Goal: Task Accomplishment & Management: Complete application form

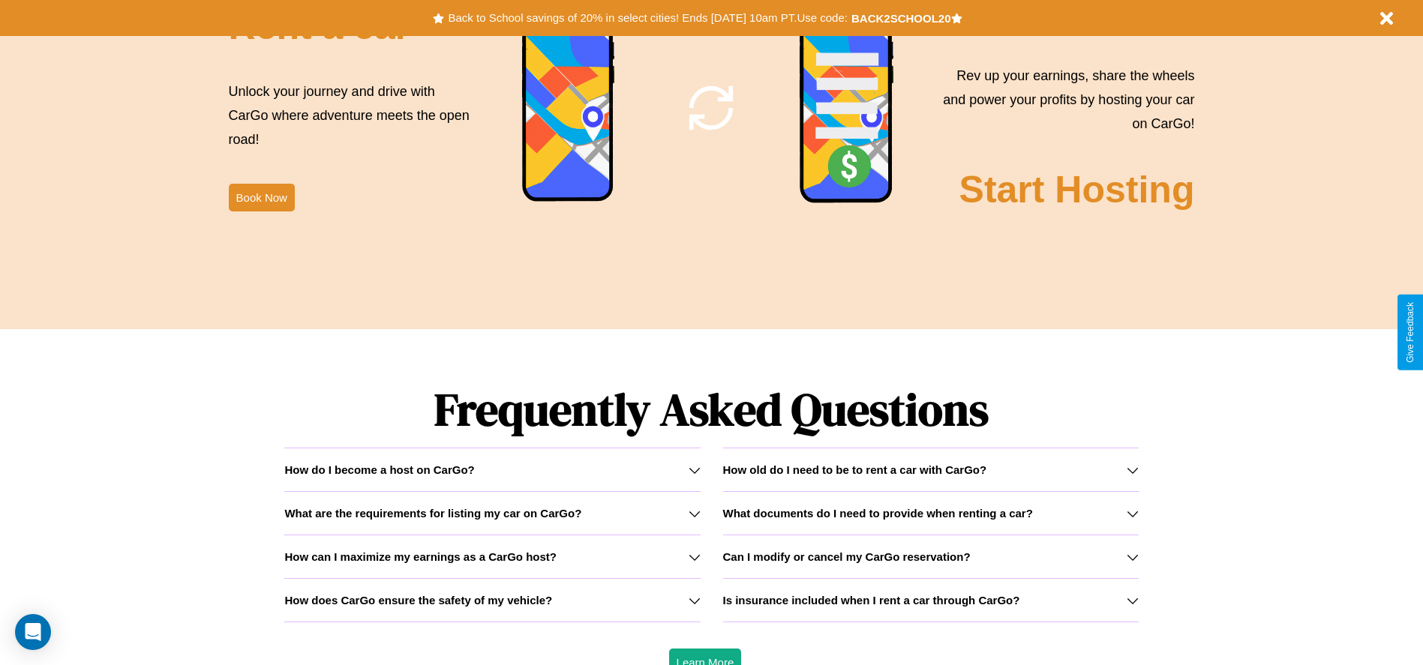
scroll to position [2152, 0]
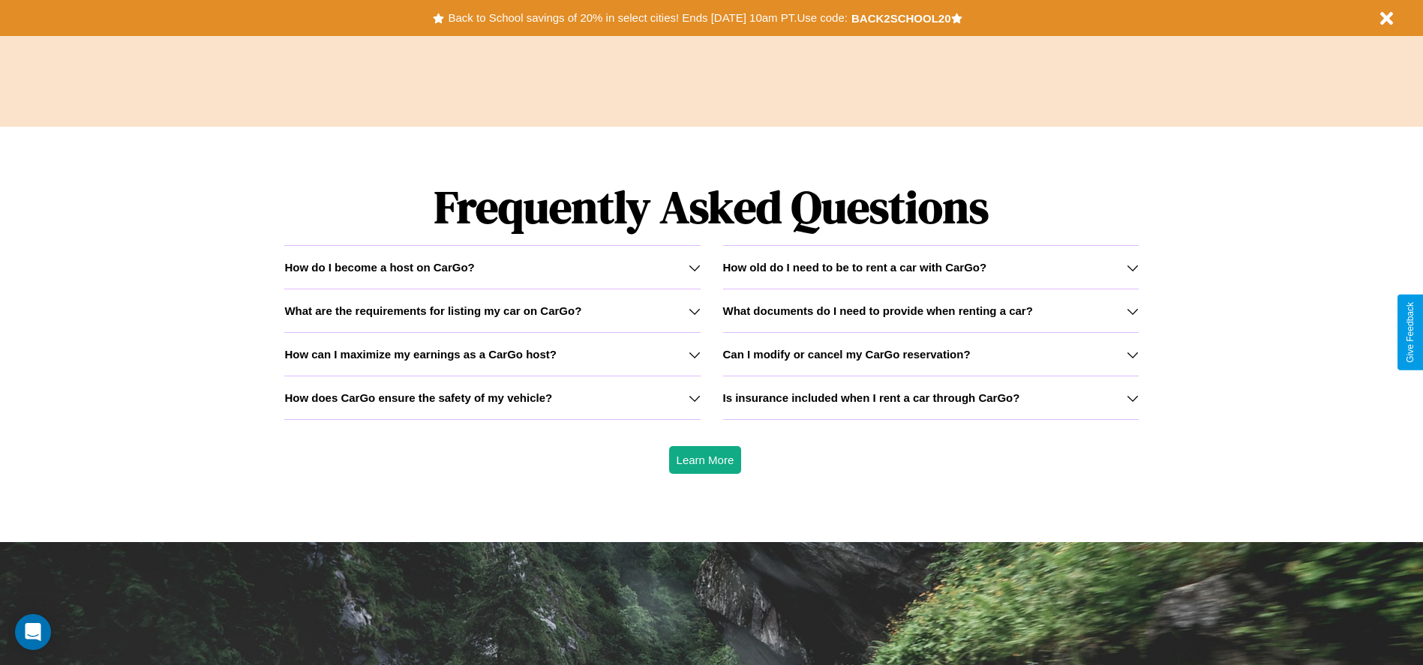
click at [492, 310] on h3 "What are the requirements for listing my car on CarGo?" at bounding box center [432, 310] width 297 height 13
click at [1132, 354] on icon at bounding box center [1132, 355] width 12 height 12
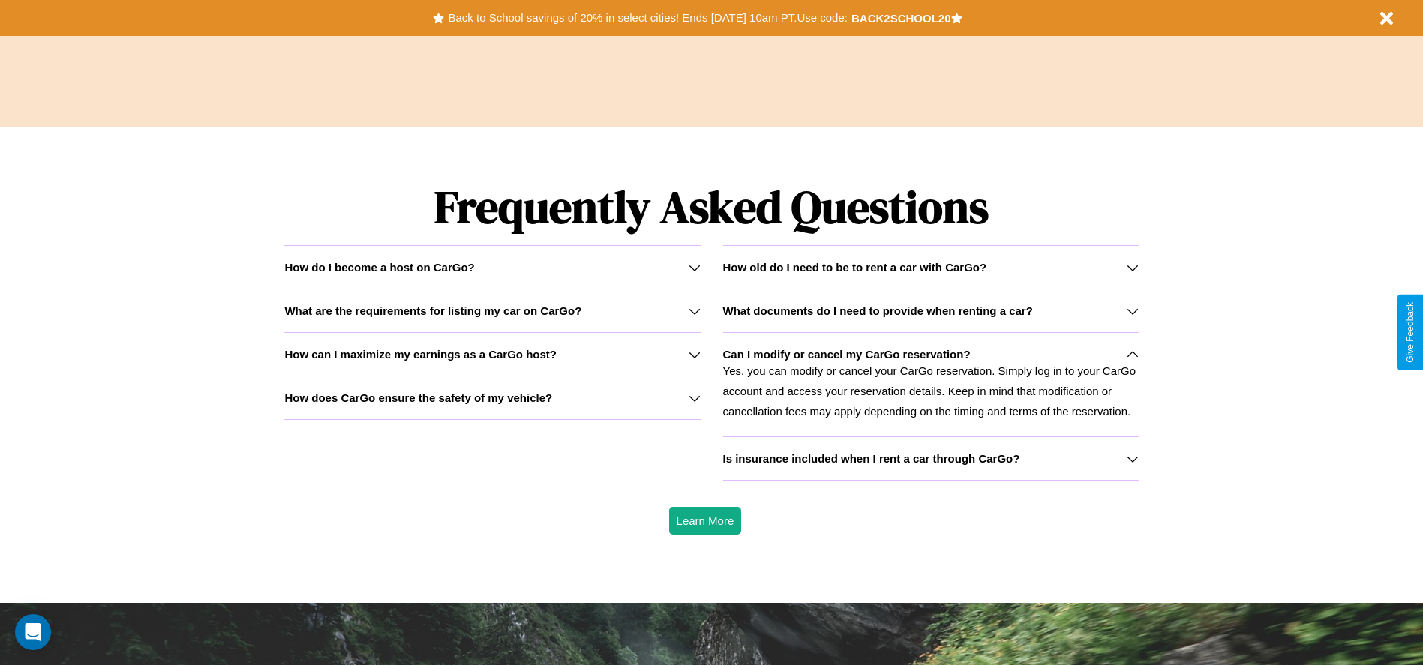
click at [930, 310] on h3 "What documents do I need to provide when renting a car?" at bounding box center [878, 310] width 310 height 13
click at [492, 354] on h3 "How can I maximize my earnings as a CarGo host?" at bounding box center [420, 354] width 272 height 13
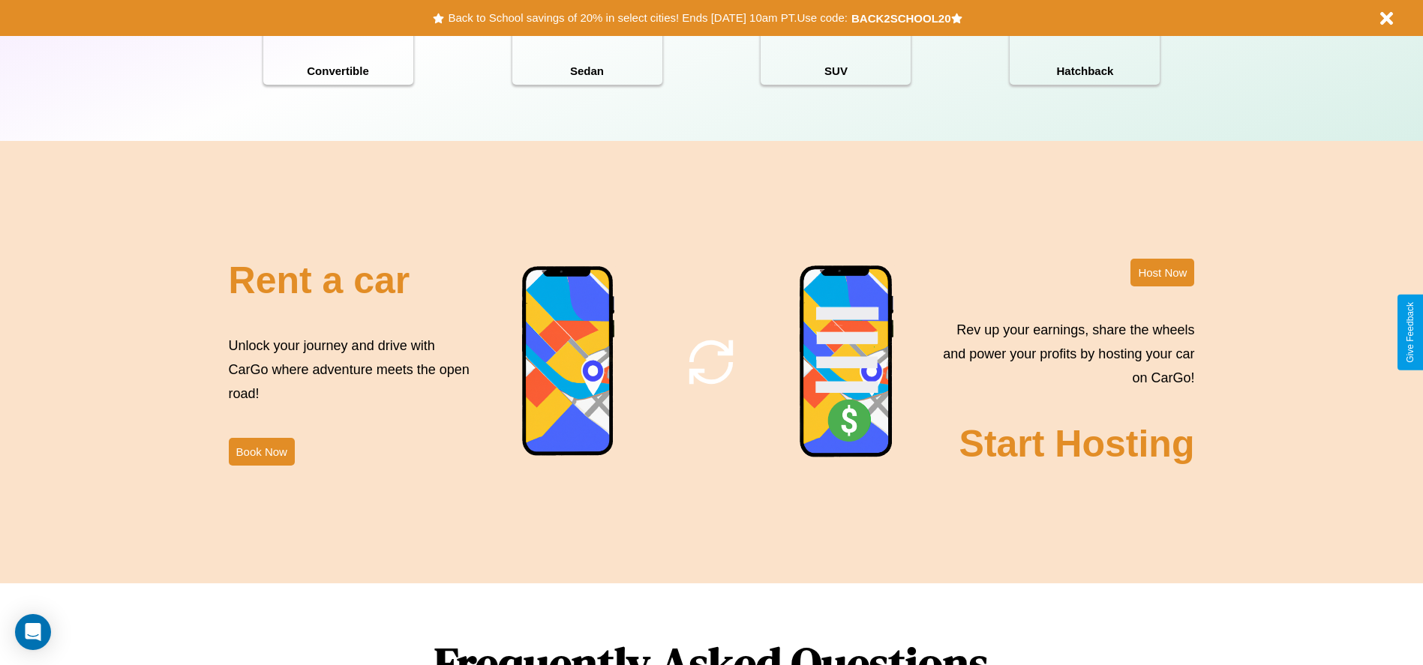
scroll to position [1635, 0]
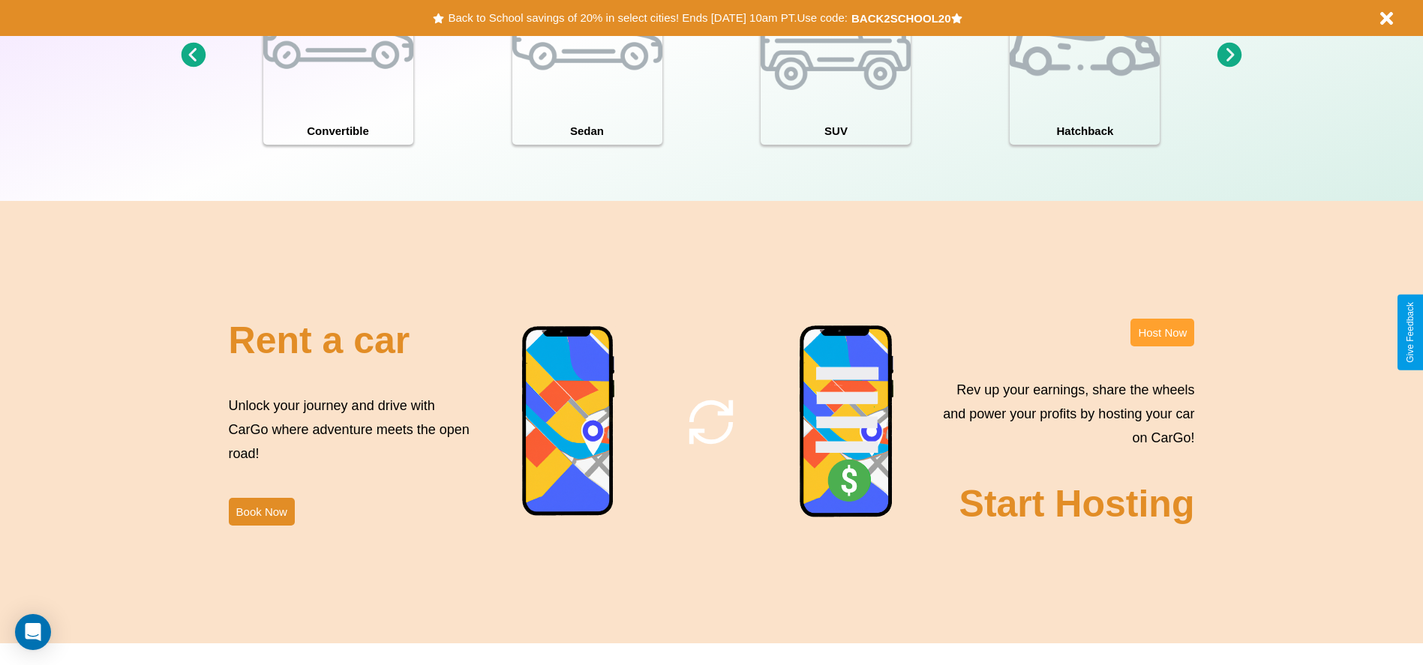
click at [1162, 332] on button "Host Now" at bounding box center [1162, 333] width 64 height 28
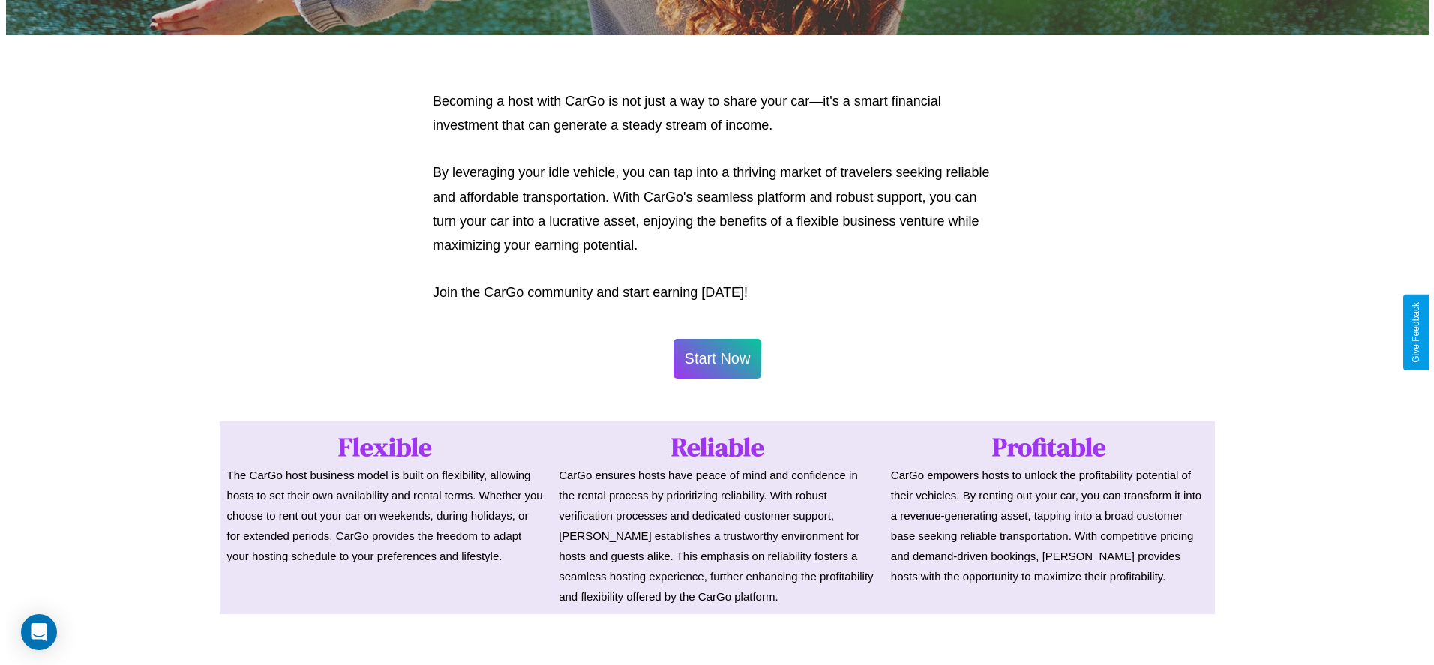
scroll to position [729, 0]
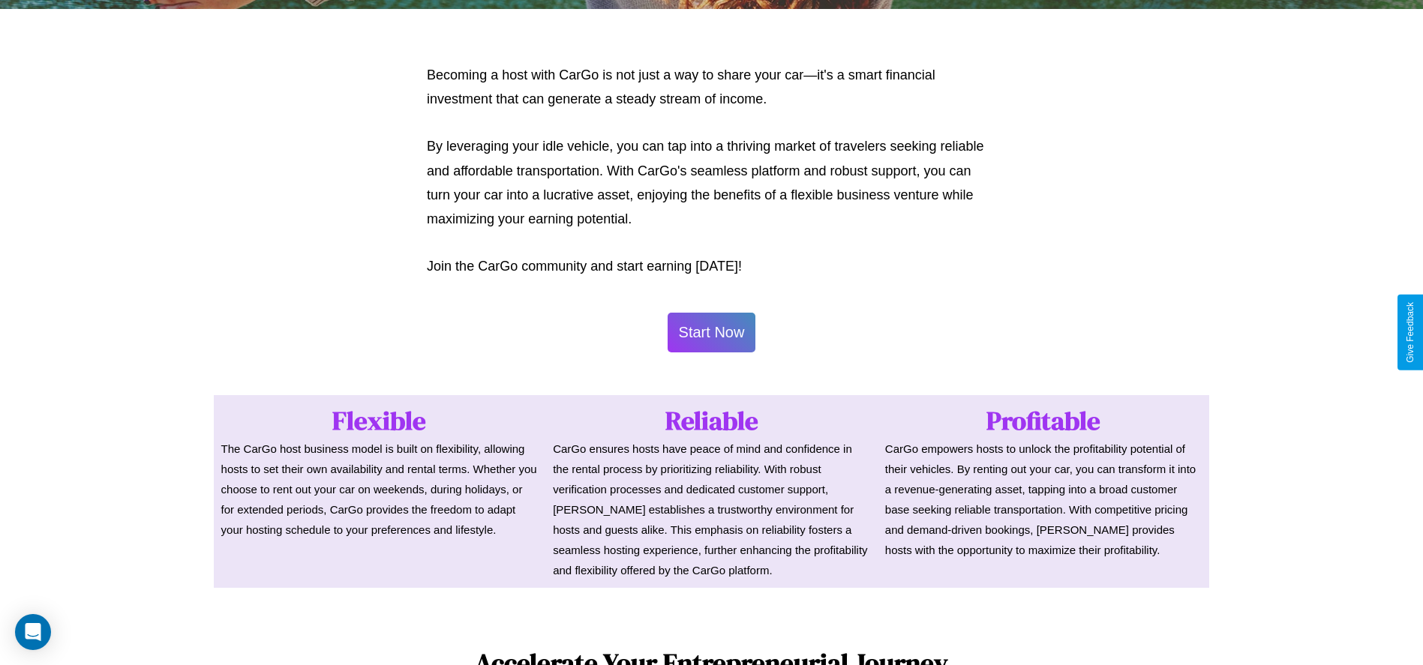
click at [711, 332] on button "Start Now" at bounding box center [711, 333] width 88 height 40
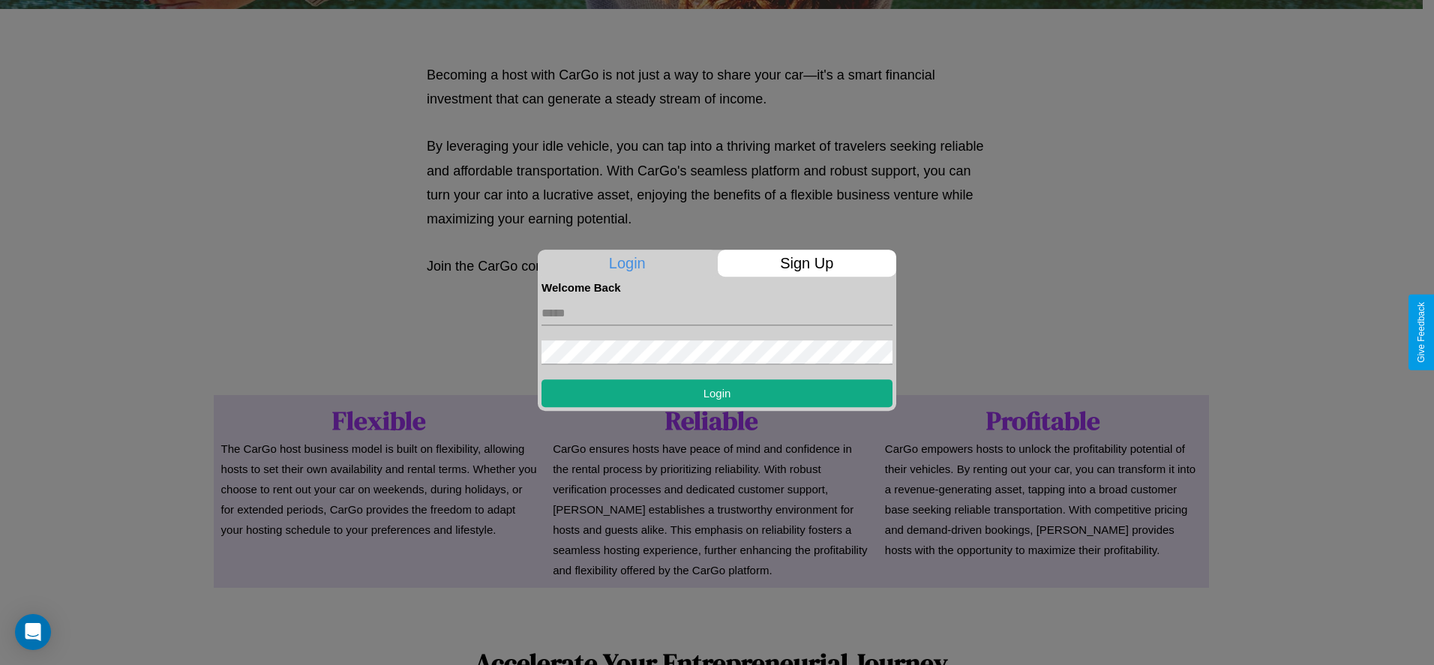
click at [806, 263] on p "Sign Up" at bounding box center [807, 263] width 179 height 27
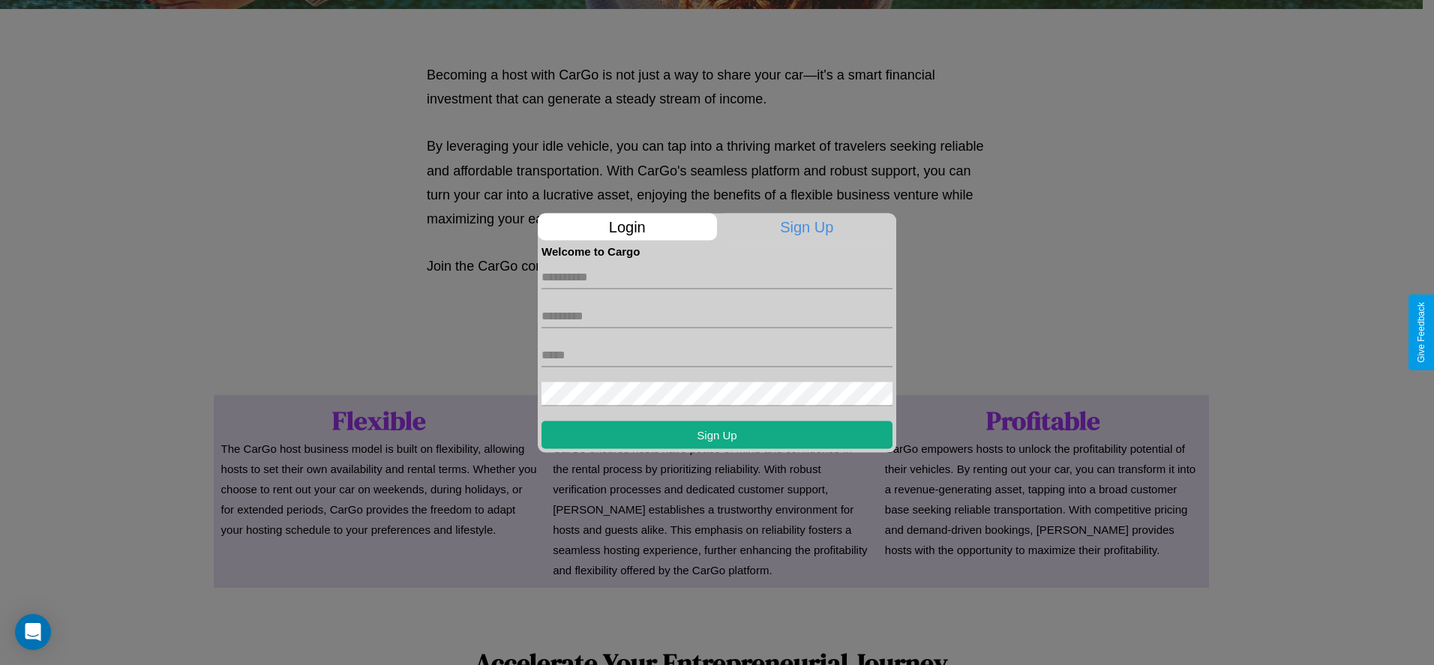
click at [717, 277] on input "text" at bounding box center [716, 277] width 351 height 24
type input "*******"
click at [717, 316] on input "text" at bounding box center [716, 316] width 351 height 24
type input "*****"
click at [717, 355] on input "text" at bounding box center [716, 355] width 351 height 24
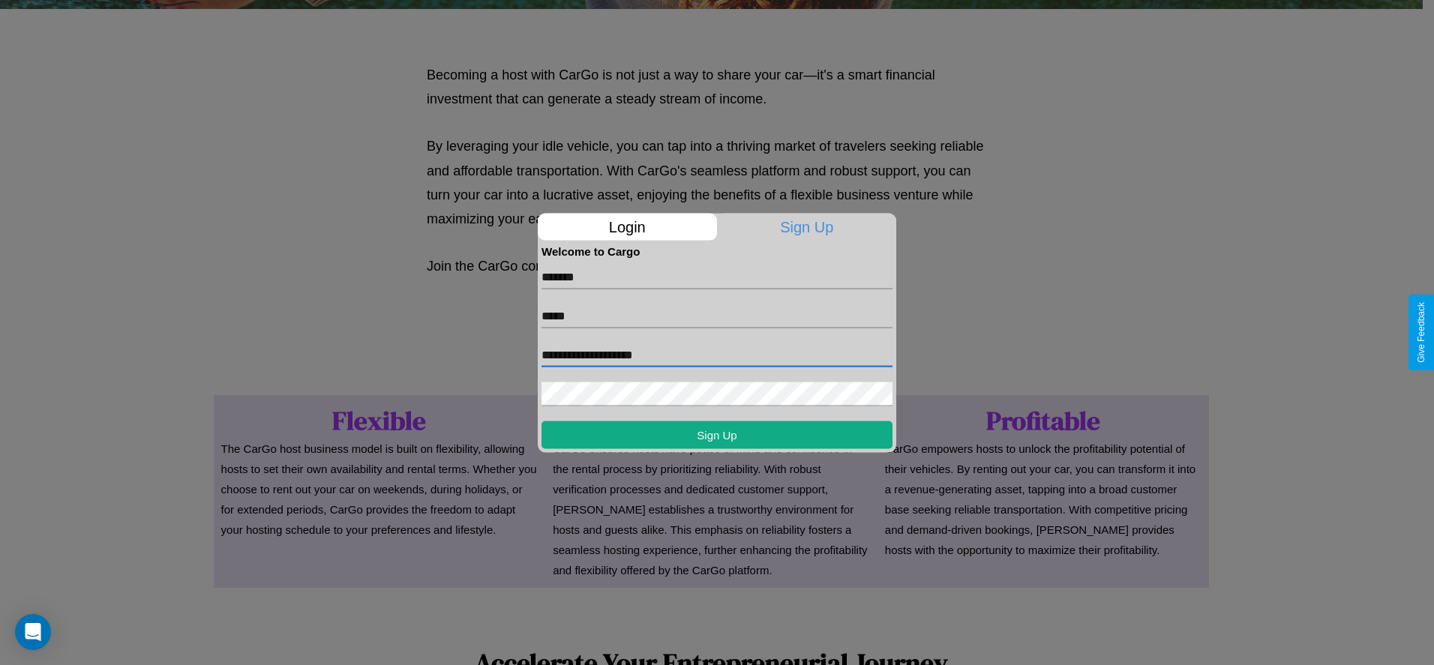
type input "**********"
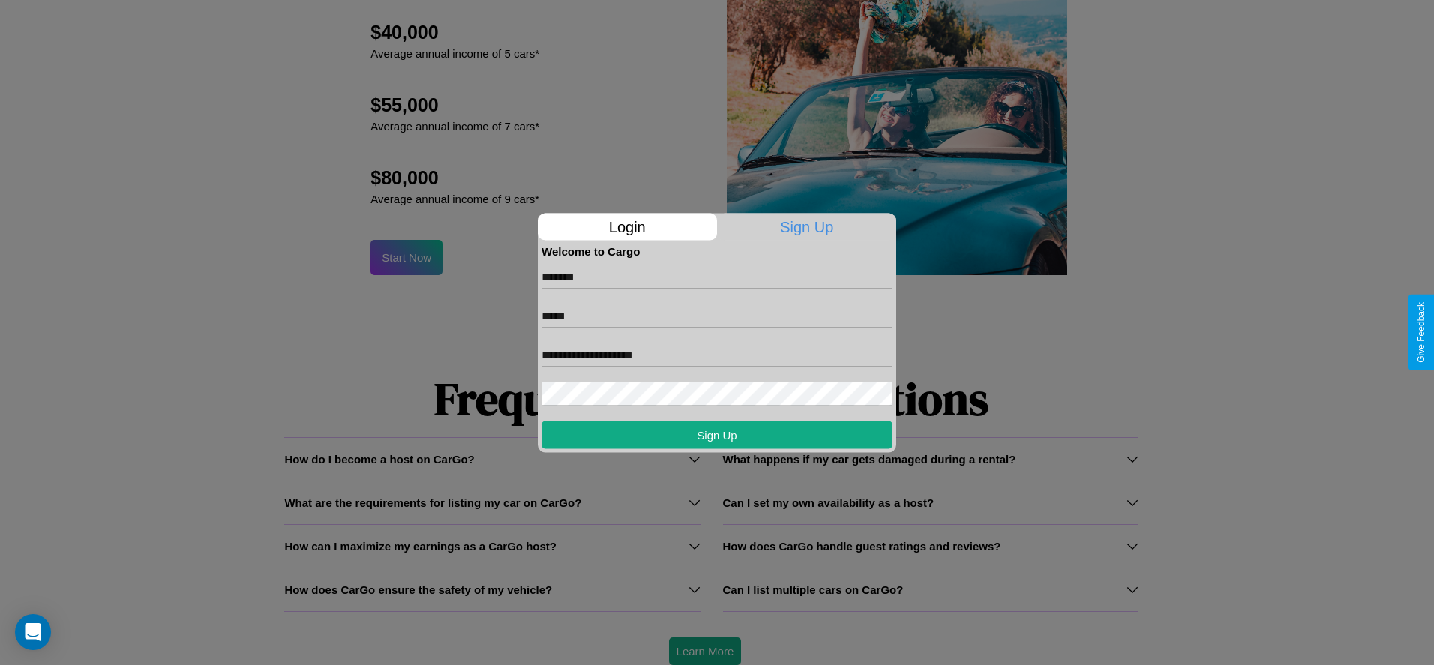
click at [704, 651] on div at bounding box center [717, 332] width 1434 height 665
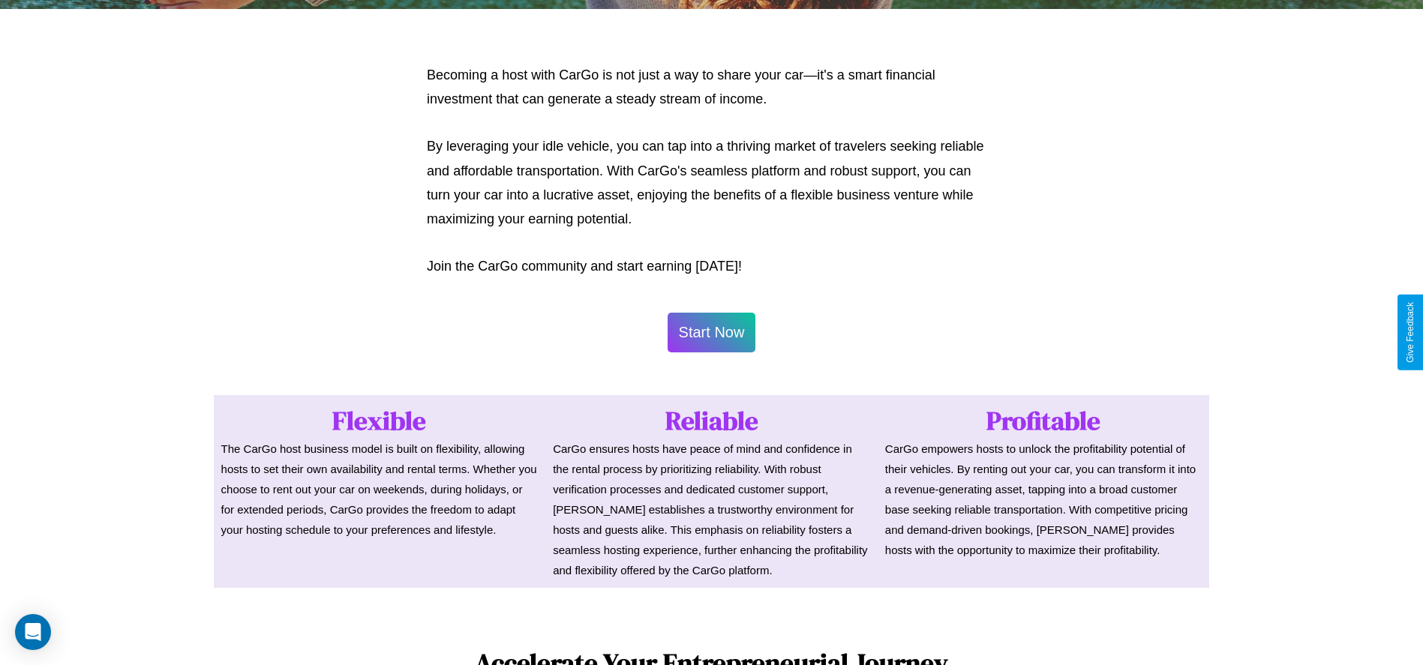
scroll to position [0, 0]
